Goal: Transaction & Acquisition: Obtain resource

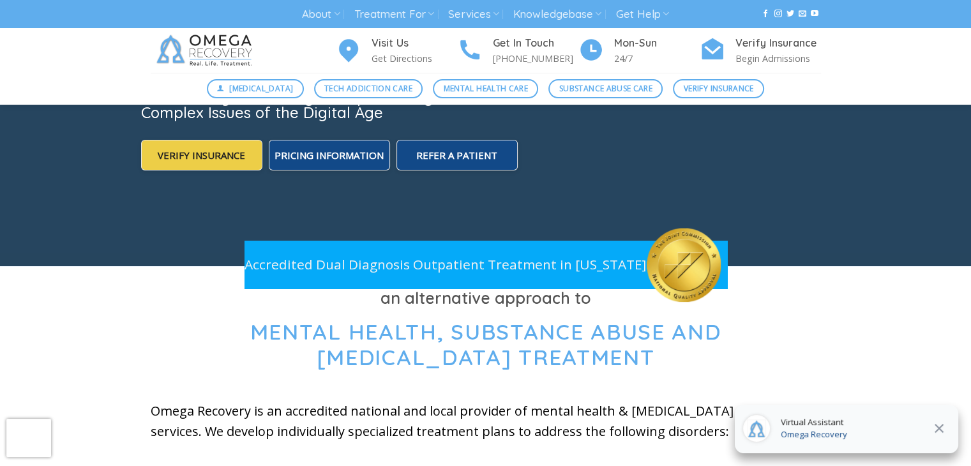
scroll to position [407, 0]
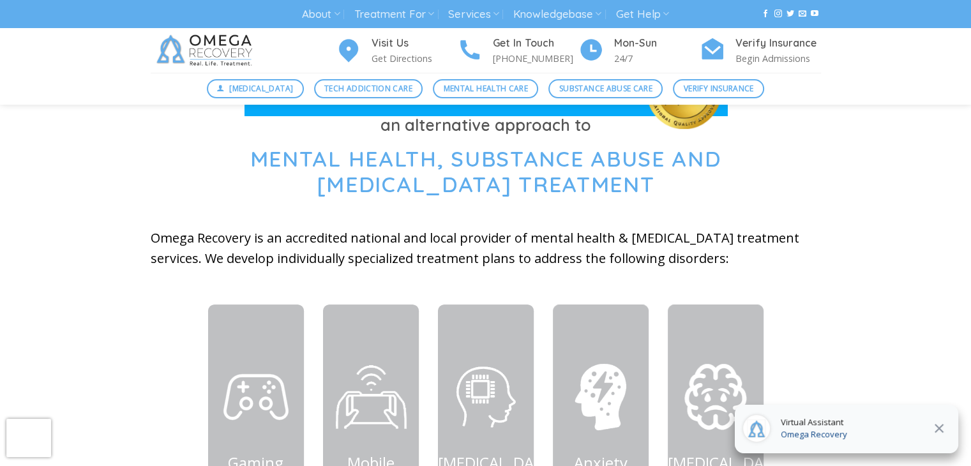
drag, startPoint x: 980, startPoint y: 56, endPoint x: 980, endPoint y: 65, distance: 9.6
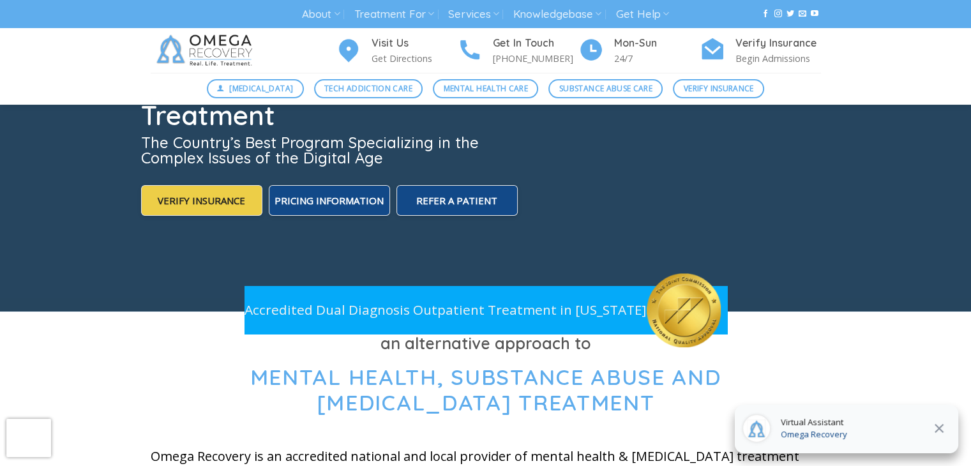
scroll to position [0, 0]
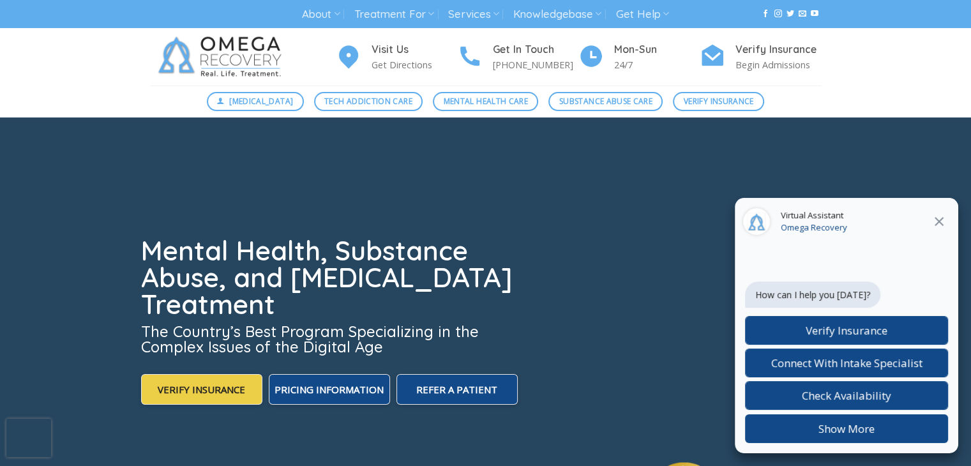
click at [940, 218] on icon at bounding box center [938, 221] width 15 height 15
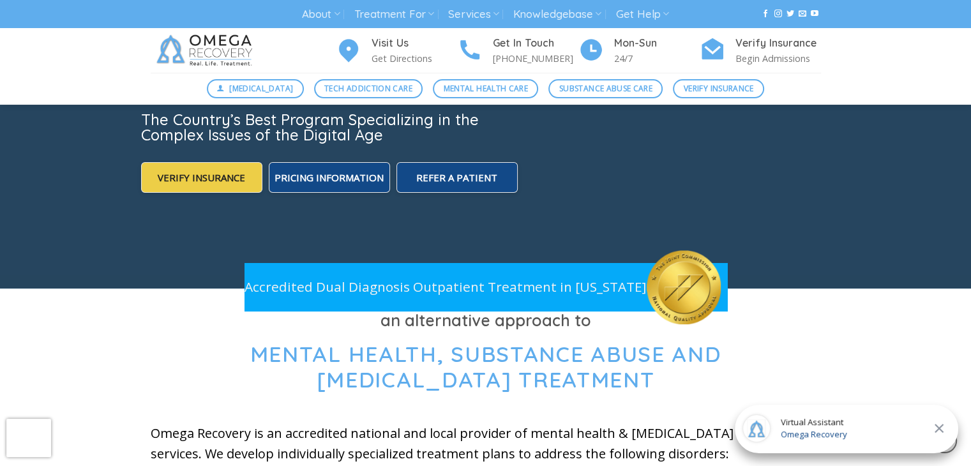
scroll to position [18, 0]
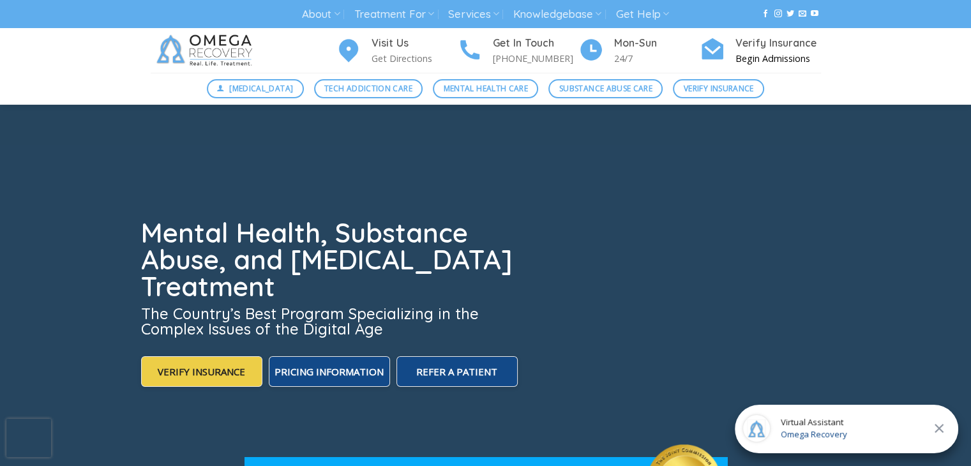
click at [753, 39] on h4 "Verify Insurance" at bounding box center [778, 43] width 86 height 17
click at [16, 79] on div "[MEDICAL_DATA] Tech Addiction Care Mental Health Care Substance Abuse Care Veri…" at bounding box center [485, 89] width 971 height 32
click at [398, 47] on h4 "Visit Us" at bounding box center [415, 43] width 86 height 17
